Goal: Find specific page/section

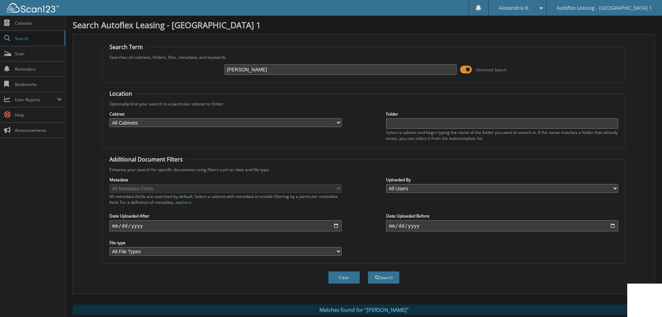
type input "[PERSON_NAME]"
click at [368, 271] on button "Search" at bounding box center [383, 277] width 31 height 12
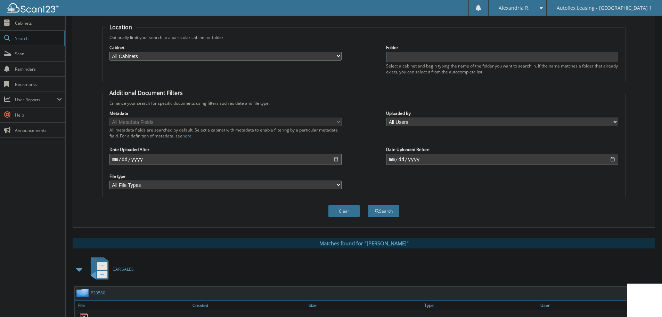
scroll to position [139, 0]
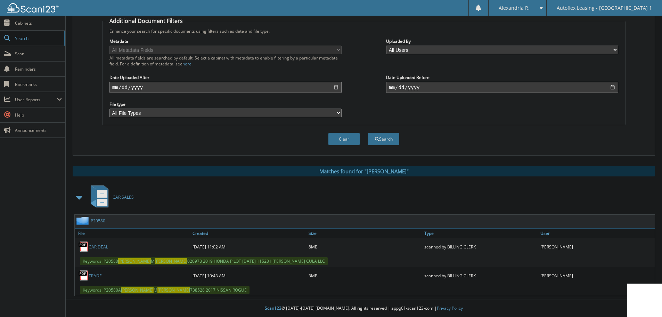
click at [99, 248] on link "CAR DEAL" at bounding box center [98, 247] width 19 height 6
